Goal: Check status: Check status

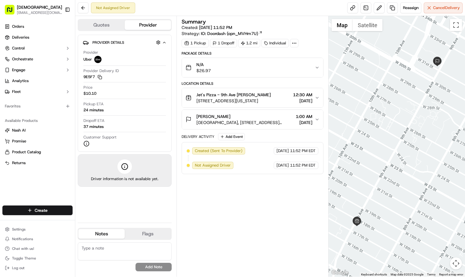
drag, startPoint x: 287, startPoint y: 219, endPoint x: 307, endPoint y: 134, distance: 86.9
click at [290, 210] on div "Summary Created: [DATE] 11:52 PM Strategy: IO: Doordash (opn_MVHm7U) 1 Pickup 1…" at bounding box center [253, 146] width 142 height 254
click at [272, 221] on div "Summary Created: [DATE] 11:52 PM Strategy: IO: Doordash (opn_MVHm7U) 1 Pickup 1…" at bounding box center [253, 146] width 142 height 254
click at [273, 214] on div "Summary Created: [DATE] 11:52 PM Strategy: IO: Doordash (opn_MVHm7U) 1 Pickup 1…" at bounding box center [253, 146] width 142 height 254
drag, startPoint x: 250, startPoint y: 210, endPoint x: 248, endPoint y: 208, distance: 3.2
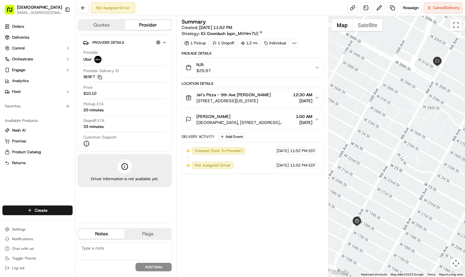
click at [249, 209] on div "Summary Created: [DATE] 11:52 PM Strategy: IO: Doordash (opn_MVHm7U) 1 Pickup 1…" at bounding box center [253, 146] width 142 height 254
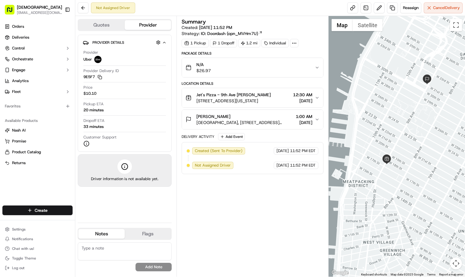
drag, startPoint x: 441, startPoint y: 152, endPoint x: 433, endPoint y: 140, distance: 15.2
click at [433, 140] on div at bounding box center [397, 146] width 137 height 260
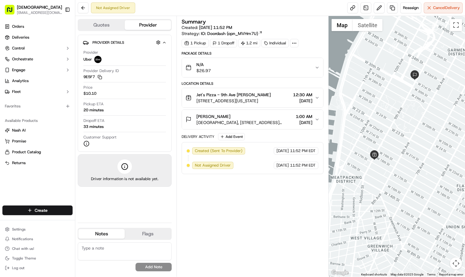
drag, startPoint x: 446, startPoint y: 189, endPoint x: 432, endPoint y: 185, distance: 14.9
click at [432, 185] on div at bounding box center [397, 146] width 137 height 260
drag, startPoint x: 239, startPoint y: 213, endPoint x: 234, endPoint y: 209, distance: 6.3
click at [240, 213] on div "Summary Created: [DATE] 11:52 PM Strategy: IO: Doordash (opn_MVHm7U) 1 Pickup 1…" at bounding box center [253, 146] width 142 height 254
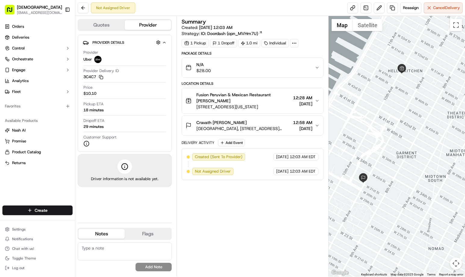
drag, startPoint x: 419, startPoint y: 164, endPoint x: 406, endPoint y: 133, distance: 33.7
click at [411, 132] on div at bounding box center [397, 146] width 137 height 260
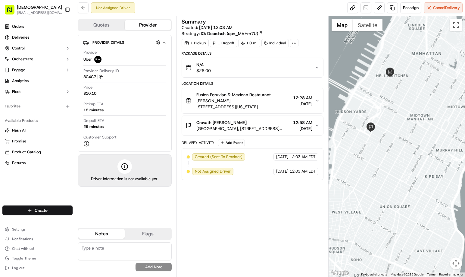
drag, startPoint x: 404, startPoint y: 137, endPoint x: 394, endPoint y: 111, distance: 28.3
click at [394, 110] on div at bounding box center [397, 146] width 137 height 260
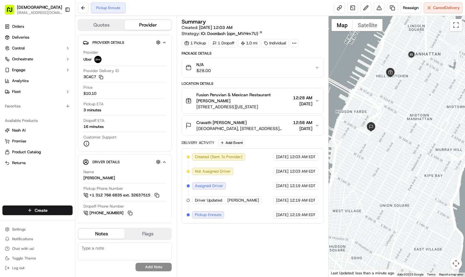
click at [239, 240] on div "Summary Created: 09/16/2025 12:03 AM Strategy: IO: Doordash (opn_MVHm7U) 1 Pick…" at bounding box center [253, 146] width 142 height 254
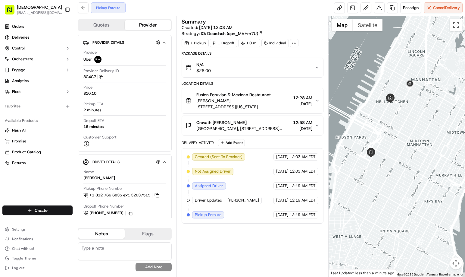
drag, startPoint x: 415, startPoint y: 149, endPoint x: 414, endPoint y: 169, distance: 19.9
click at [414, 169] on div at bounding box center [397, 146] width 137 height 260
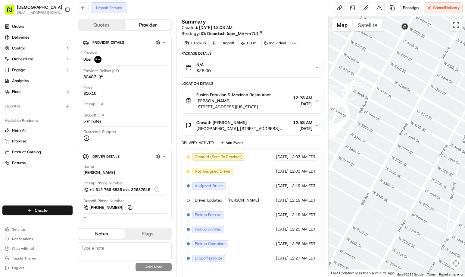
drag, startPoint x: 393, startPoint y: 133, endPoint x: 416, endPoint y: 109, distance: 33.2
click at [448, 115] on div at bounding box center [397, 146] width 137 height 260
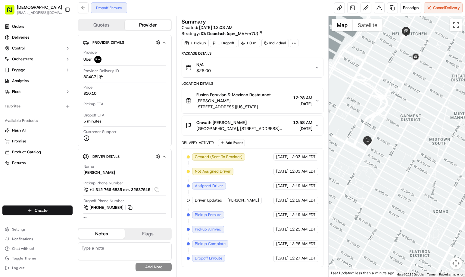
drag, startPoint x: 403, startPoint y: 129, endPoint x: 412, endPoint y: 121, distance: 12.4
click at [412, 122] on div at bounding box center [397, 146] width 137 height 260
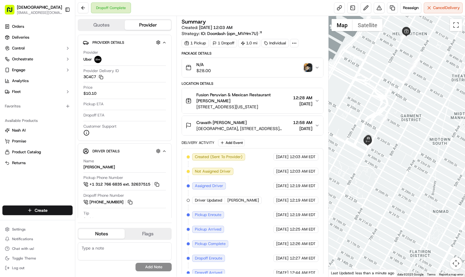
click at [305, 67] on img "button" at bounding box center [308, 67] width 8 height 8
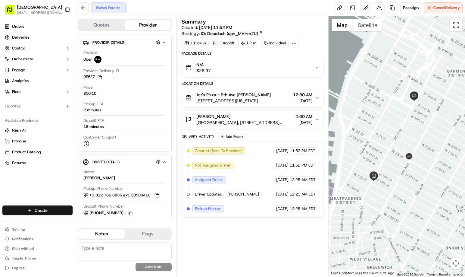
drag, startPoint x: 431, startPoint y: 186, endPoint x: 424, endPoint y: 169, distance: 18.7
click at [424, 169] on div at bounding box center [397, 146] width 137 height 260
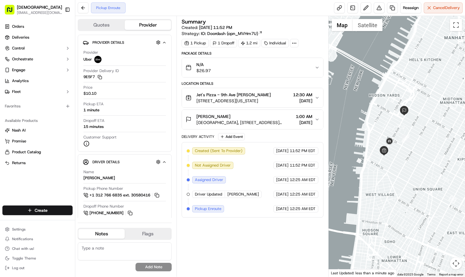
drag, startPoint x: 421, startPoint y: 183, endPoint x: 412, endPoint y: 159, distance: 25.1
click at [414, 160] on div at bounding box center [397, 146] width 137 height 260
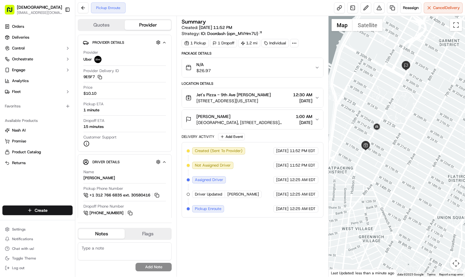
drag, startPoint x: 385, startPoint y: 147, endPoint x: 391, endPoint y: 153, distance: 7.9
click at [391, 153] on div at bounding box center [397, 146] width 137 height 260
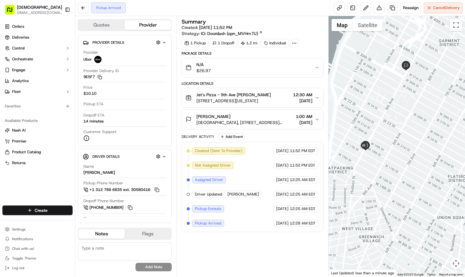
click at [236, 246] on div "Summary Created: 09/15/2025 11:52 PM Strategy: IO: Doordash (opn_MVHm7U) 1 Pick…" at bounding box center [253, 146] width 142 height 254
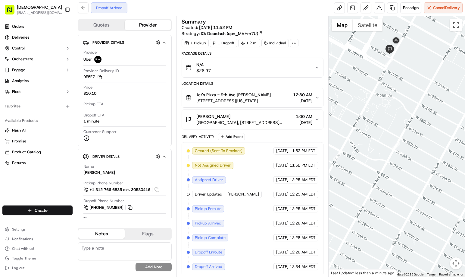
drag, startPoint x: 420, startPoint y: 80, endPoint x: 430, endPoint y: 112, distance: 33.1
click at [430, 112] on div at bounding box center [397, 146] width 137 height 260
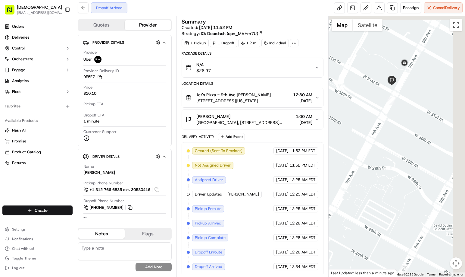
drag, startPoint x: 409, startPoint y: 85, endPoint x: 391, endPoint y: 124, distance: 43.4
click at [391, 124] on div at bounding box center [397, 146] width 137 height 260
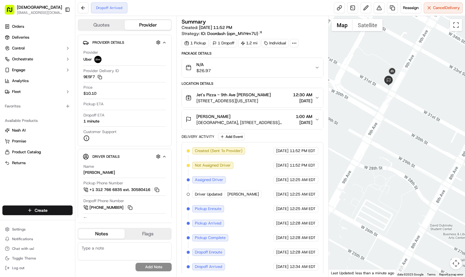
drag, startPoint x: 411, startPoint y: 103, endPoint x: 408, endPoint y: 94, distance: 10.1
click at [408, 94] on div at bounding box center [397, 146] width 137 height 260
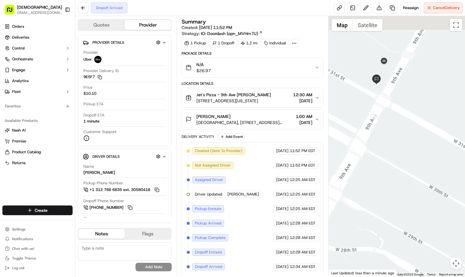
click at [402, 108] on div at bounding box center [397, 146] width 137 height 260
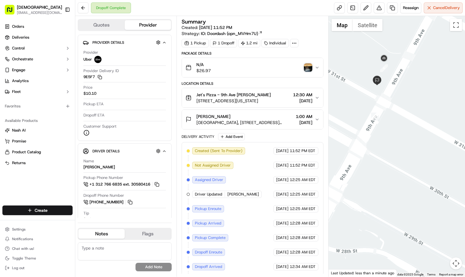
click at [309, 67] on img "button" at bounding box center [308, 67] width 8 height 8
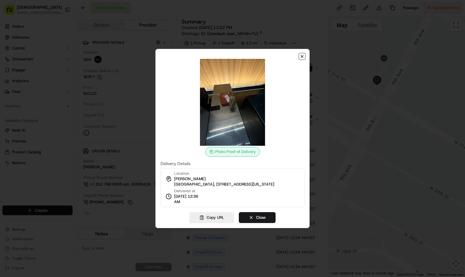
click at [301, 57] on icon "button" at bounding box center [302, 56] width 5 height 5
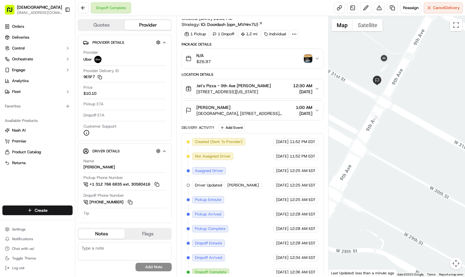
scroll to position [16, 0]
